Goal: Task Accomplishment & Management: Manage account settings

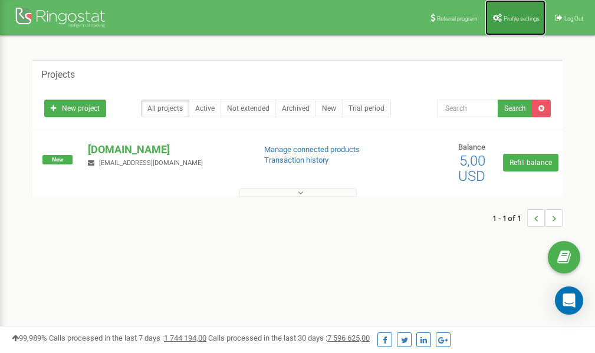
click at [512, 14] on link "Profile settings" at bounding box center [515, 17] width 60 height 35
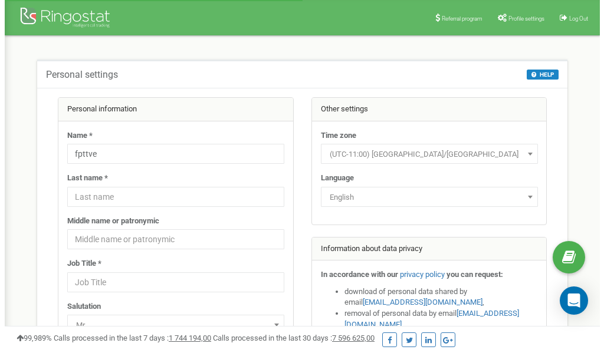
scroll to position [59, 0]
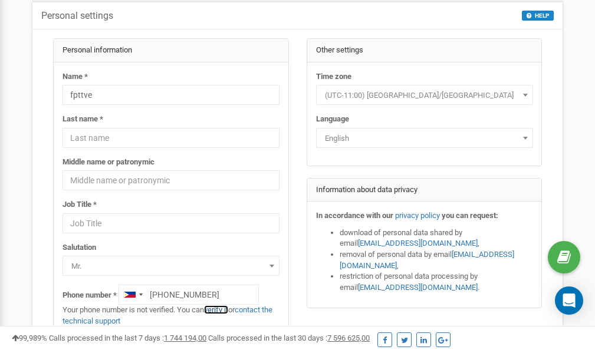
click at [224, 310] on link "verify it" at bounding box center [216, 310] width 24 height 9
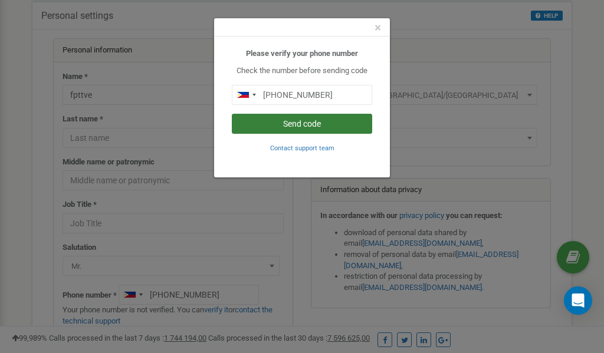
click at [316, 124] on button "Send code" at bounding box center [302, 124] width 140 height 20
